Goal: Task Accomplishment & Management: Manage account settings

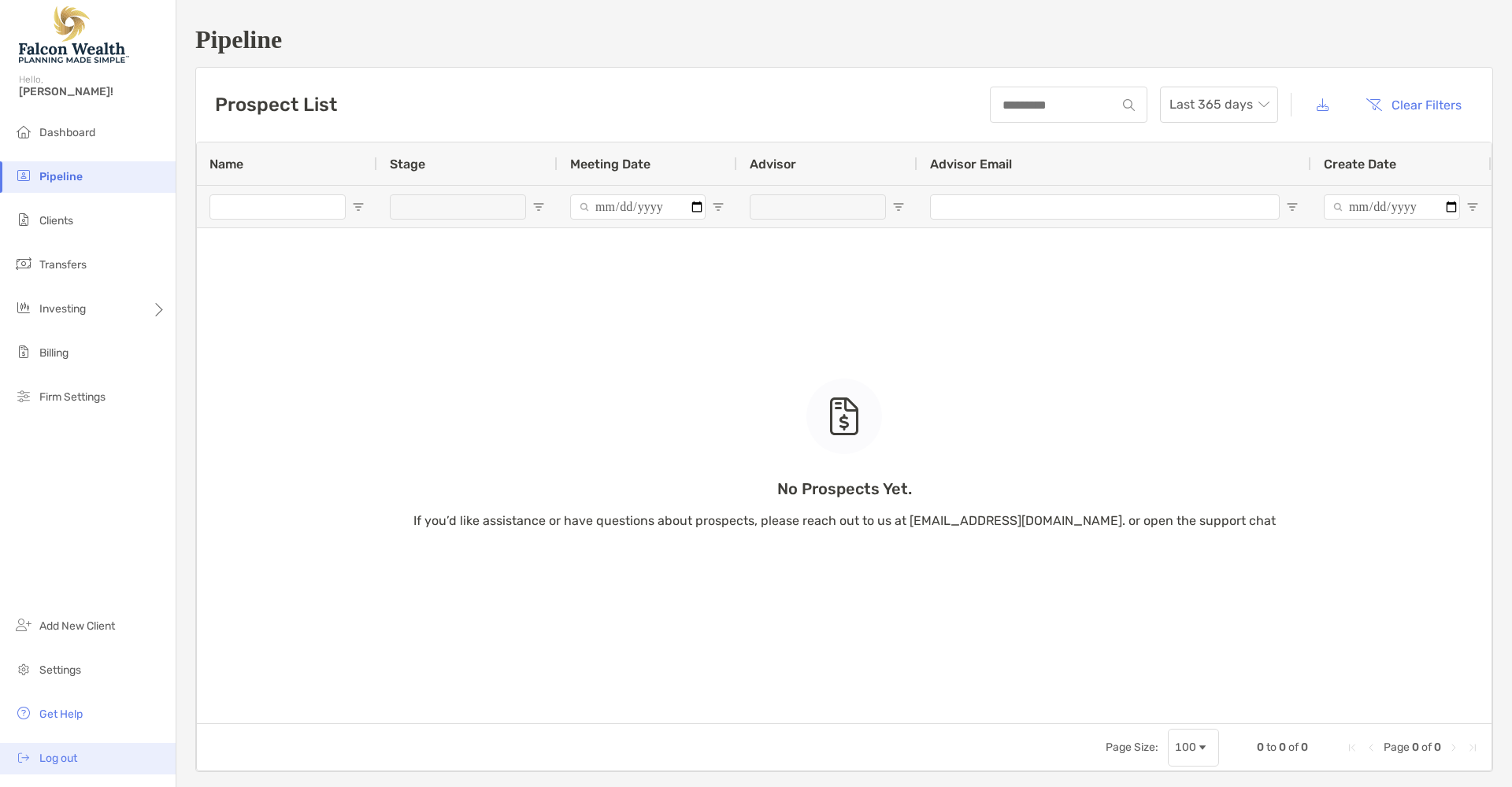
click at [77, 764] on span "Log out" at bounding box center [58, 759] width 37 height 14
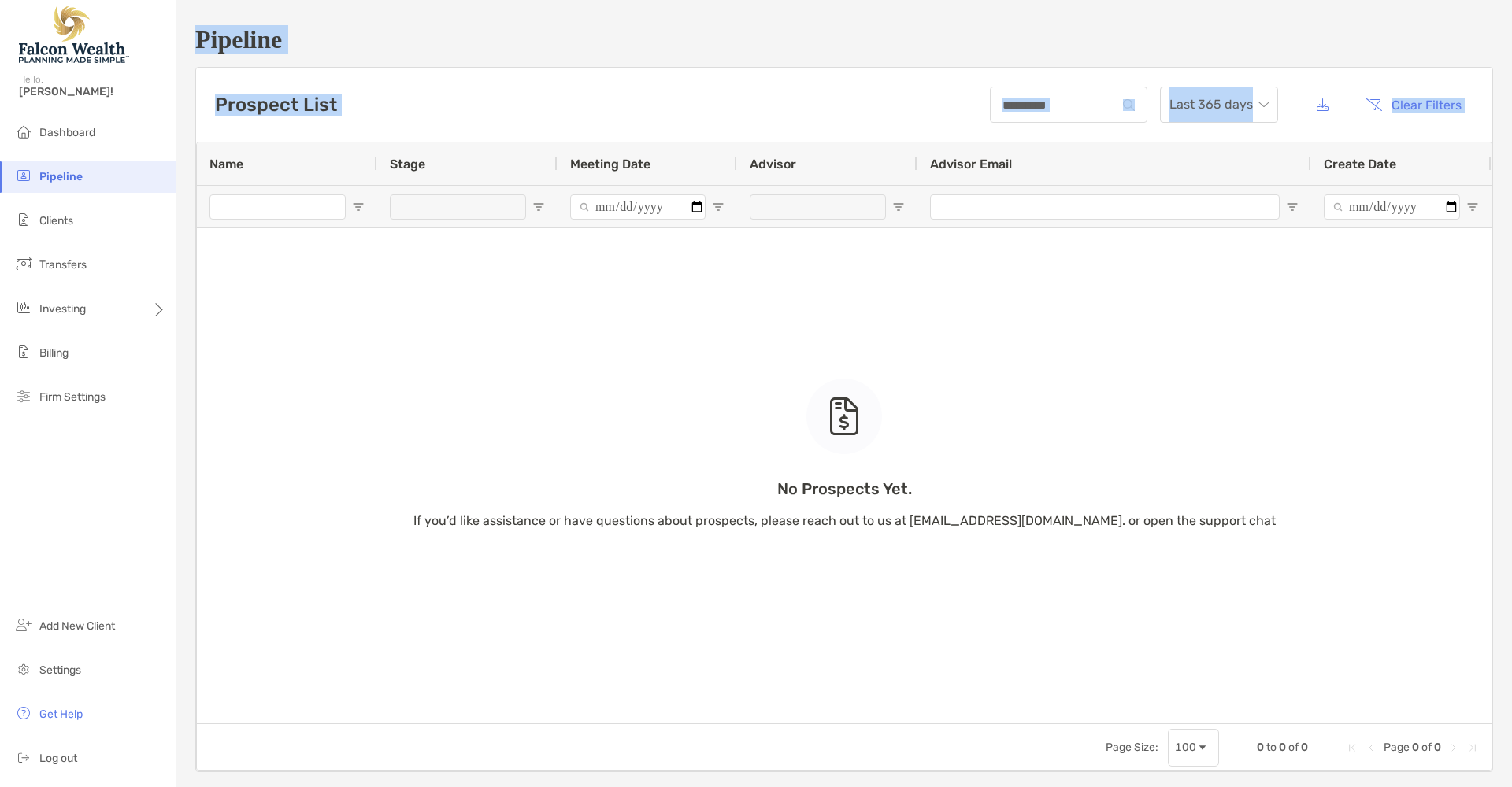
drag, startPoint x: 78, startPoint y: 764, endPoint x: 288, endPoint y: 765, distance: 210.0
click at [285, 766] on div "Pipeline Hello, Reece! Dashboard Pipeline Clients Transfers Investing Billing F…" at bounding box center [756, 394] width 1512 height 787
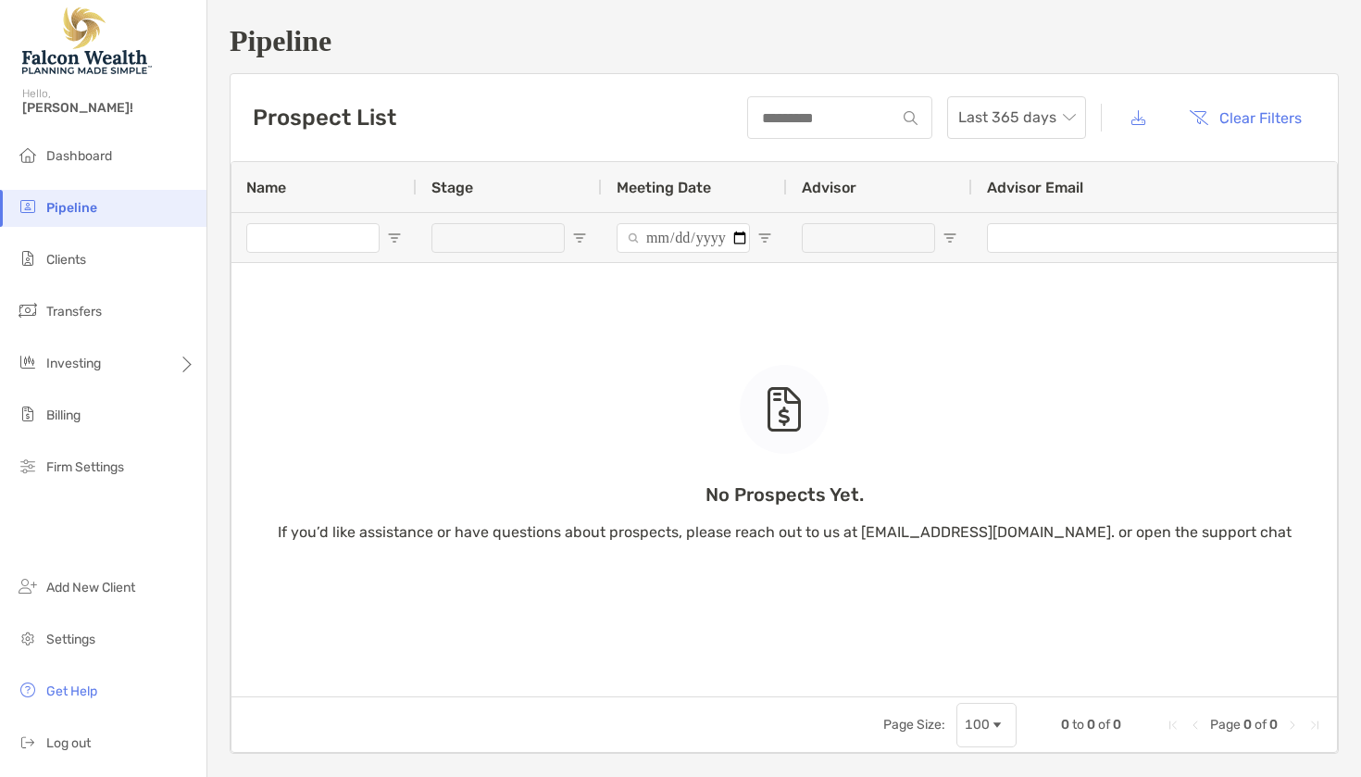
drag, startPoint x: 724, startPoint y: 554, endPoint x: 745, endPoint y: 524, distance: 36.0
click at [731, 551] on div "No Prospects Yet. If you’d like assistance or have questions about prospects, p…" at bounding box center [785, 429] width 1106 height 534
click at [169, 634] on li "Settings" at bounding box center [103, 639] width 207 height 37
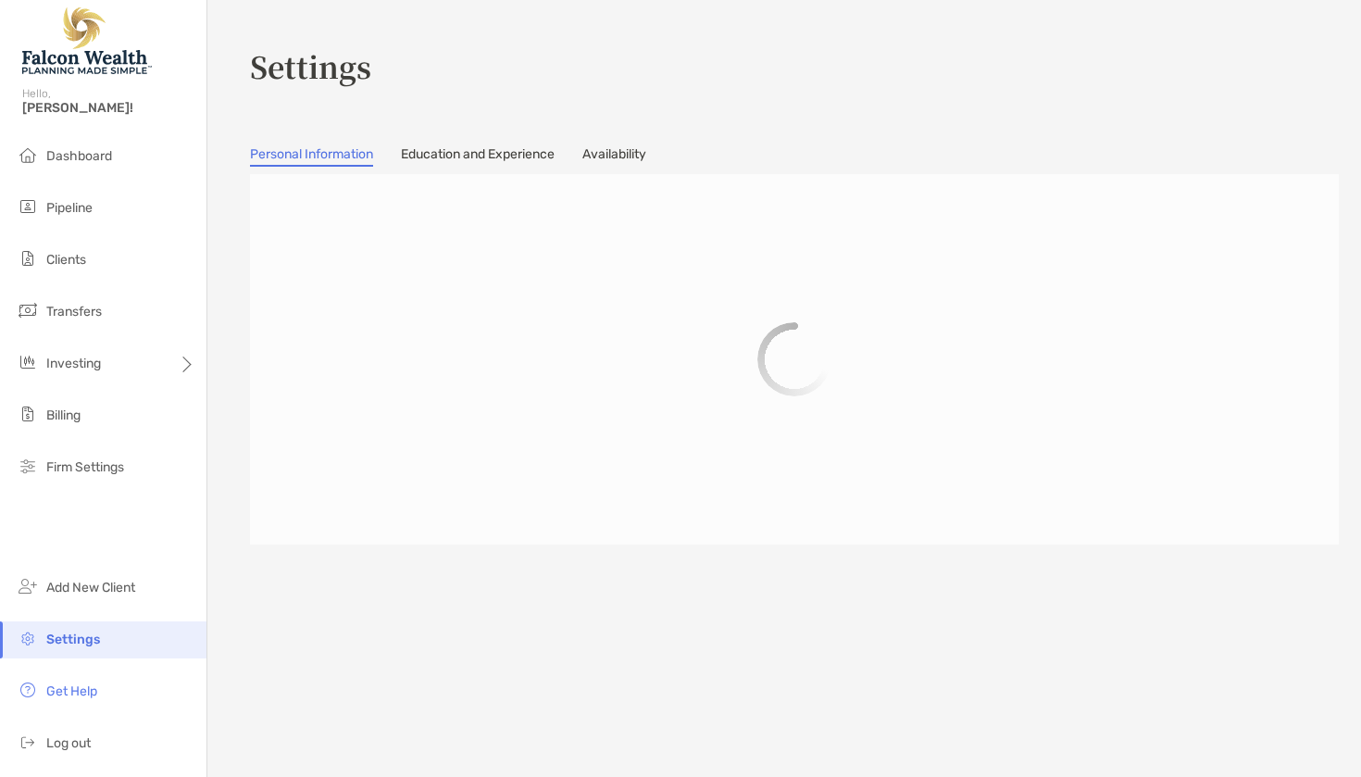
click at [617, 156] on link "Availability" at bounding box center [615, 156] width 64 height 20
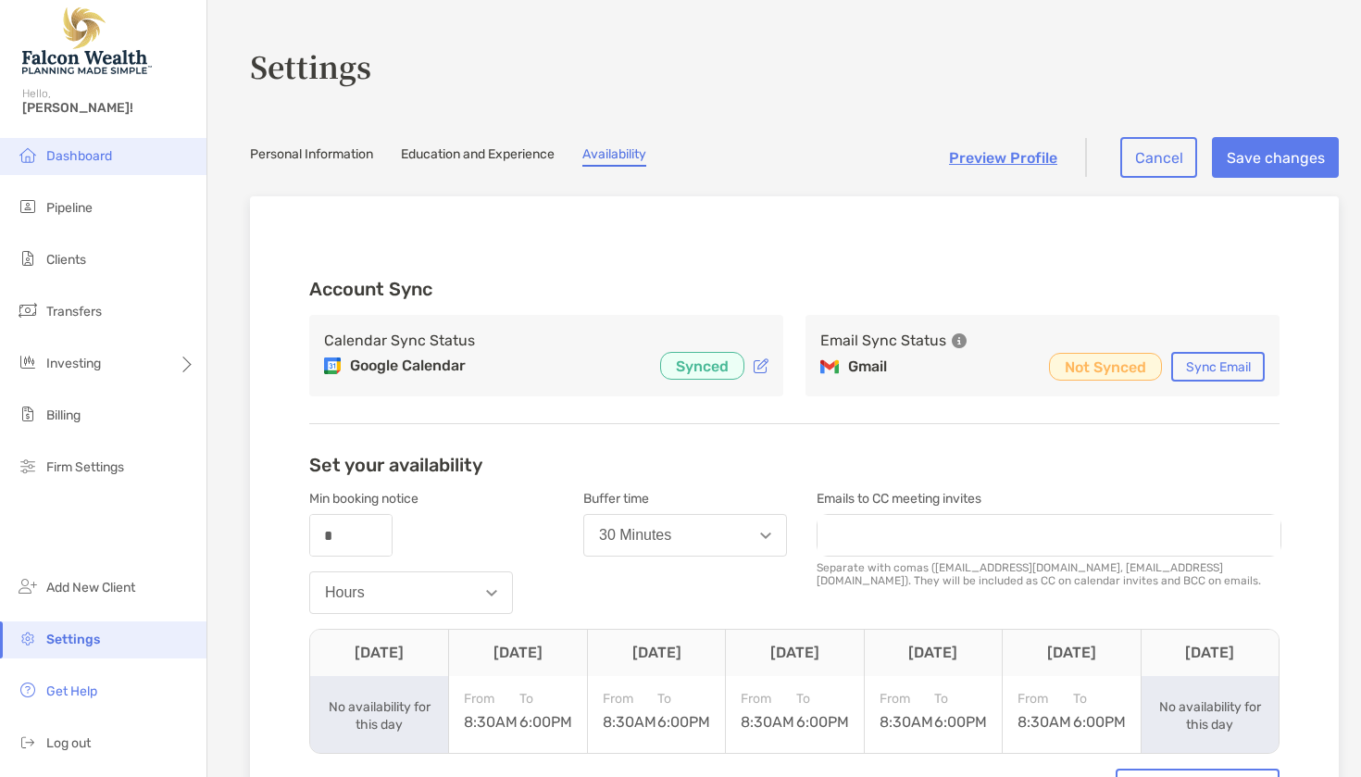
click at [91, 166] on li "Dashboard" at bounding box center [103, 156] width 207 height 37
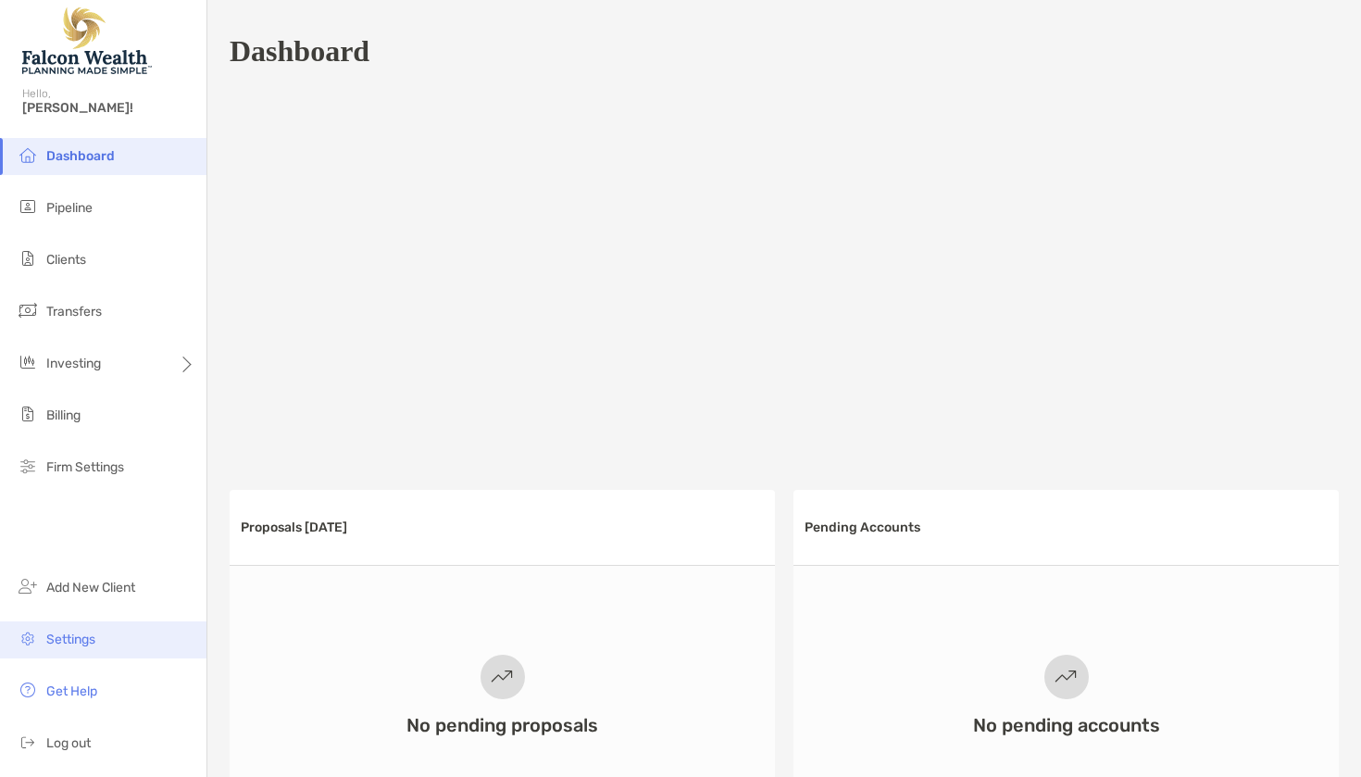
click at [74, 647] on li "Settings" at bounding box center [103, 639] width 207 height 37
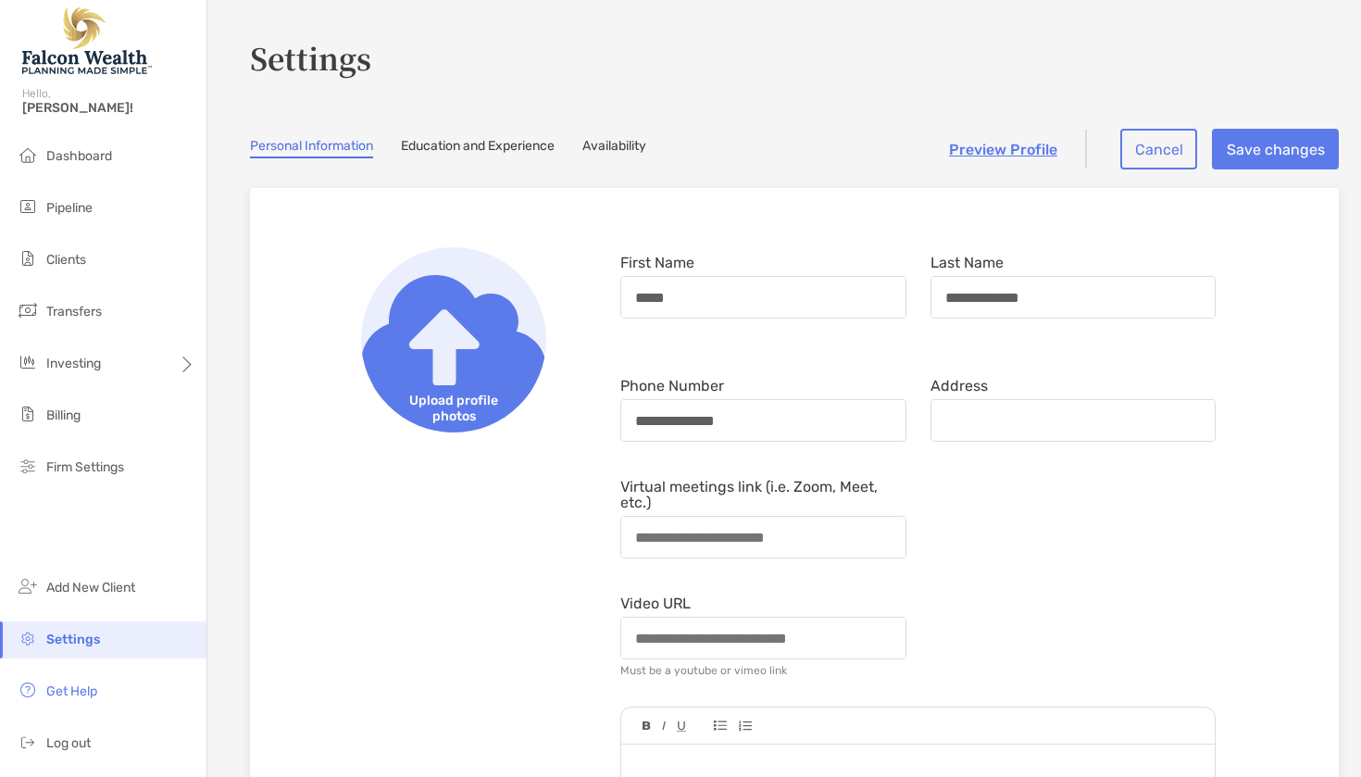
scroll to position [9, 0]
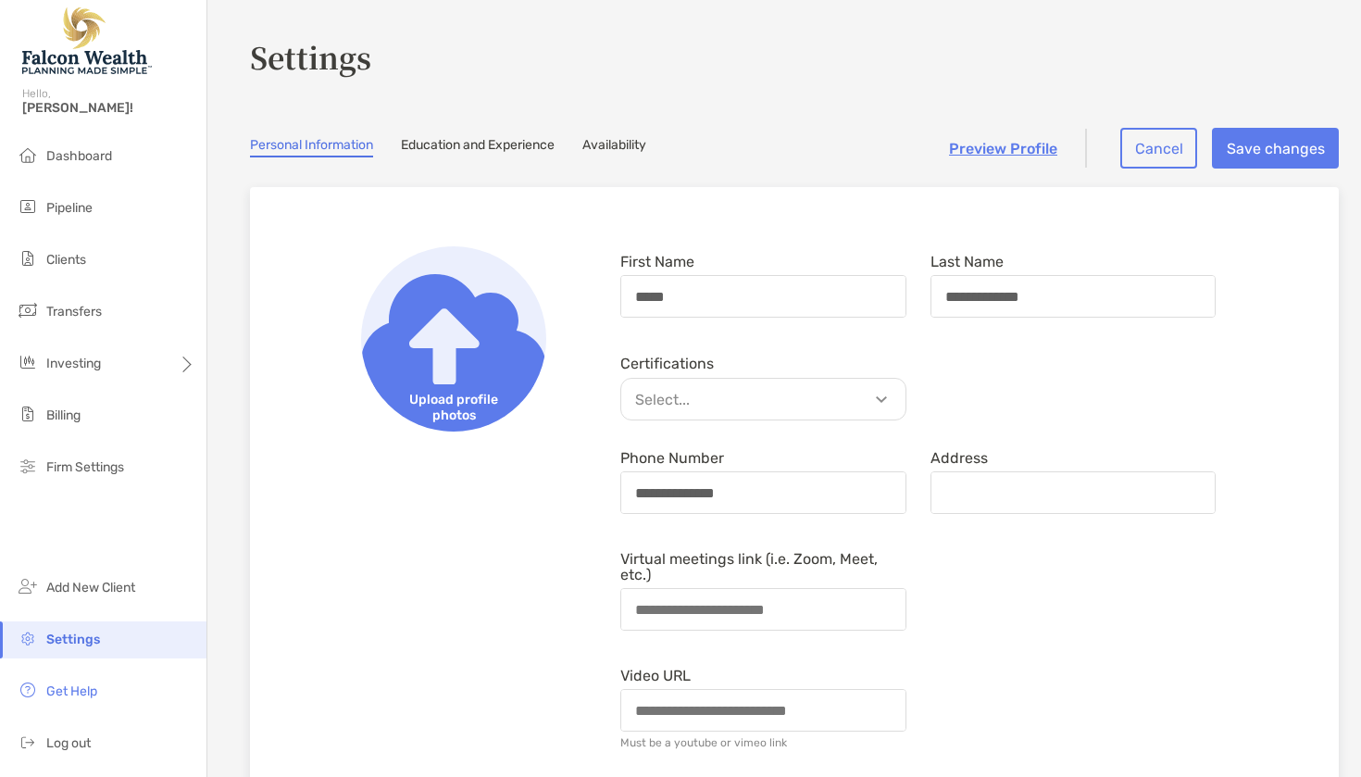
click at [620, 144] on link "Availability" at bounding box center [615, 147] width 64 height 20
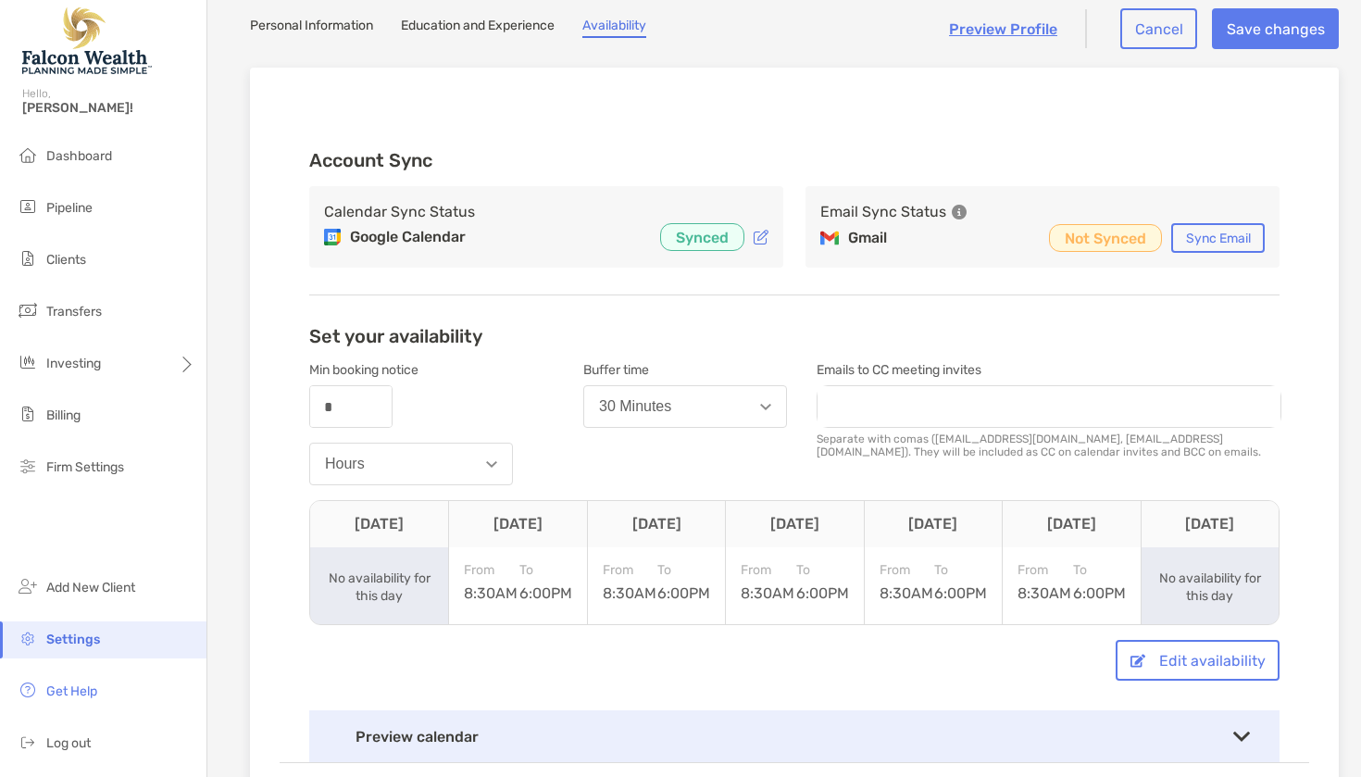
scroll to position [159, 0]
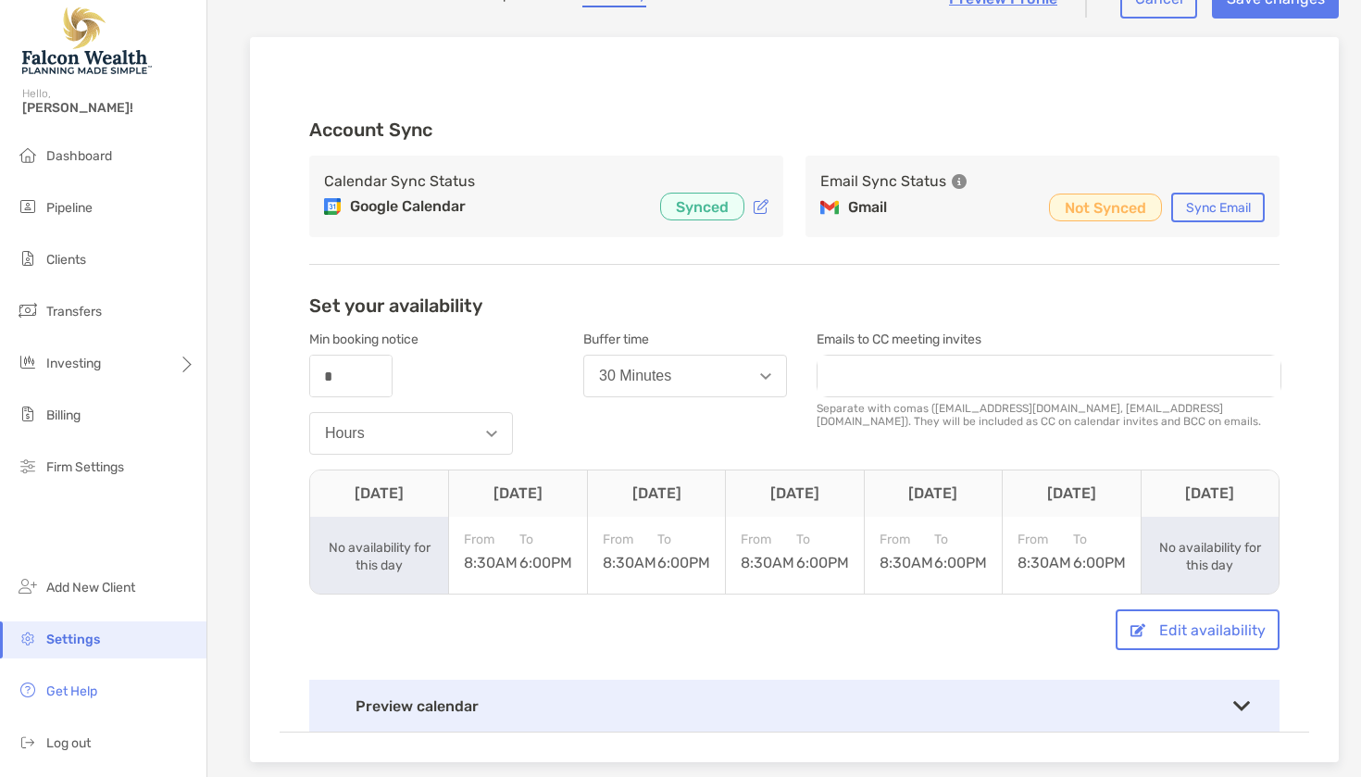
click at [1206, 212] on button "Sync Email" at bounding box center [1219, 208] width 94 height 30
